Goal: Task Accomplishment & Management: Use online tool/utility

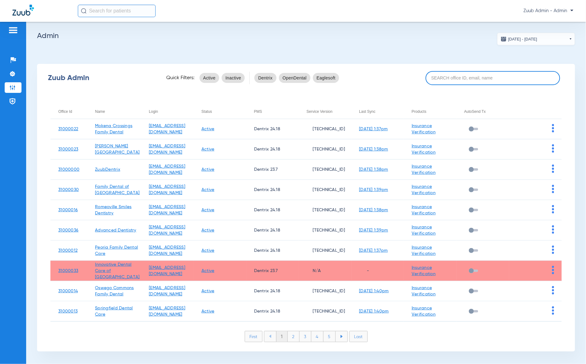
click at [500, 74] on input at bounding box center [493, 78] width 135 height 14
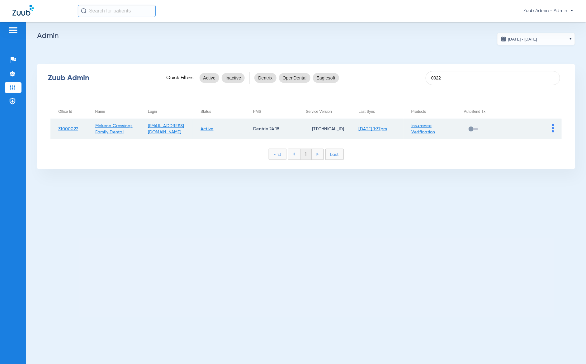
type input "0022"
click at [554, 126] on img at bounding box center [553, 128] width 2 height 8
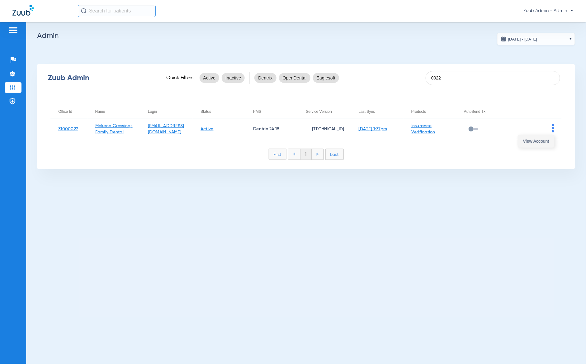
click at [546, 139] on span "View Account" at bounding box center [536, 141] width 26 height 4
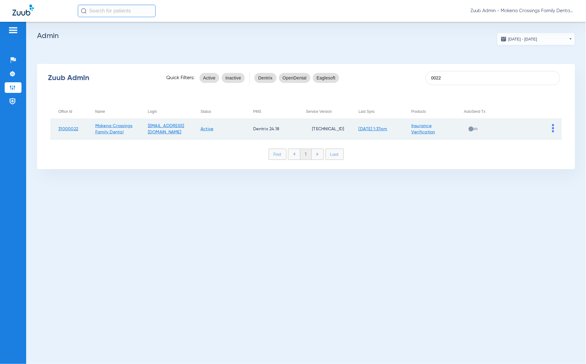
click at [553, 128] on img at bounding box center [553, 128] width 2 height 8
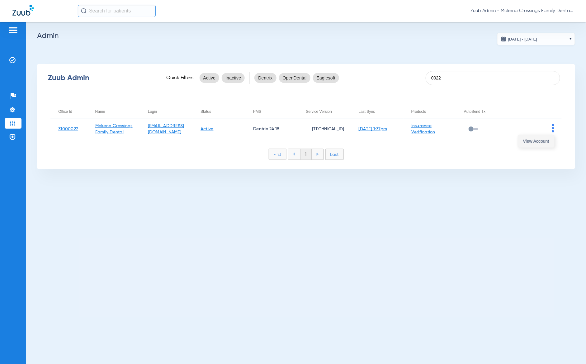
click at [543, 144] on button "View Account" at bounding box center [536, 141] width 36 height 12
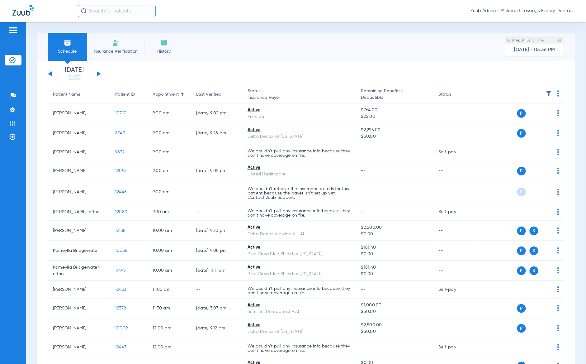
click at [136, 12] on input "text" at bounding box center [117, 11] width 78 height 12
paste input "12386"
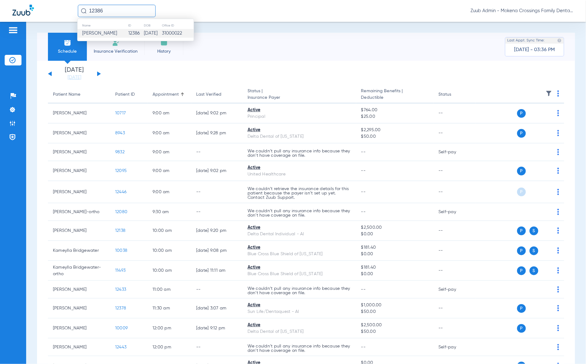
type input "12386"
click at [144, 33] on td "[DATE]" at bounding box center [153, 33] width 18 height 9
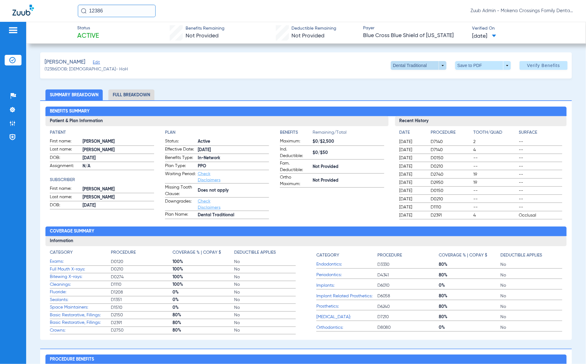
click at [417, 69] on span at bounding box center [419, 65] width 15 height 15
click at [285, 77] on div at bounding box center [293, 182] width 586 height 364
click at [128, 100] on li "Full Breakdown" at bounding box center [131, 94] width 46 height 11
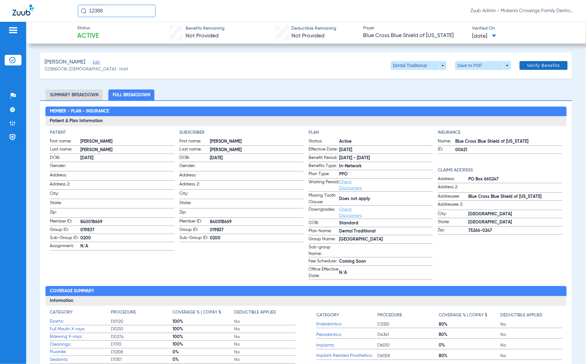
click at [541, 65] on span "Verify Benefits" at bounding box center [544, 65] width 33 height 5
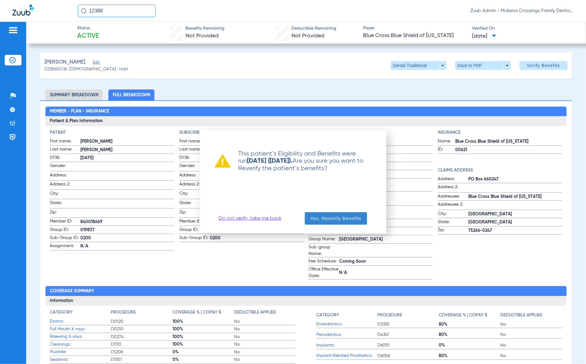
click at [329, 222] on span "button" at bounding box center [336, 218] width 62 height 15
